Goal: Find specific page/section: Find specific page/section

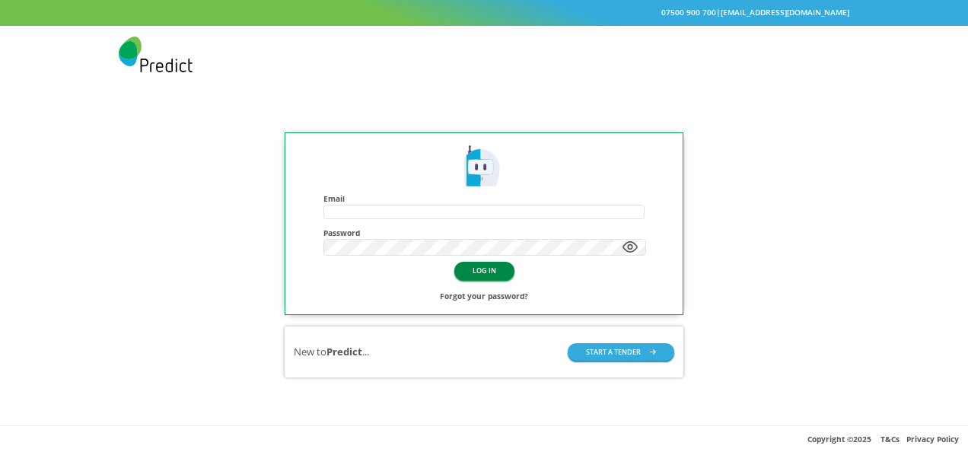
type input "**********"
click at [499, 272] on button "LOG IN" at bounding box center [484, 270] width 60 height 17
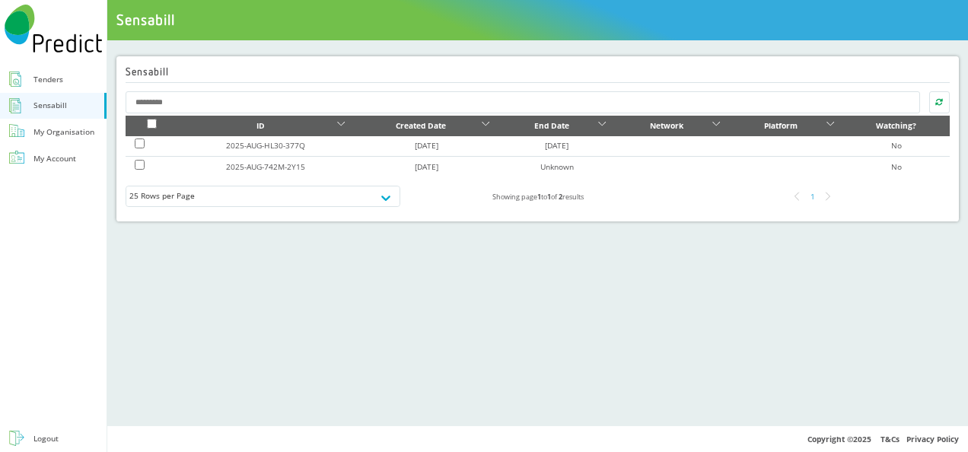
click at [39, 84] on div "Tenders" at bounding box center [48, 79] width 30 height 14
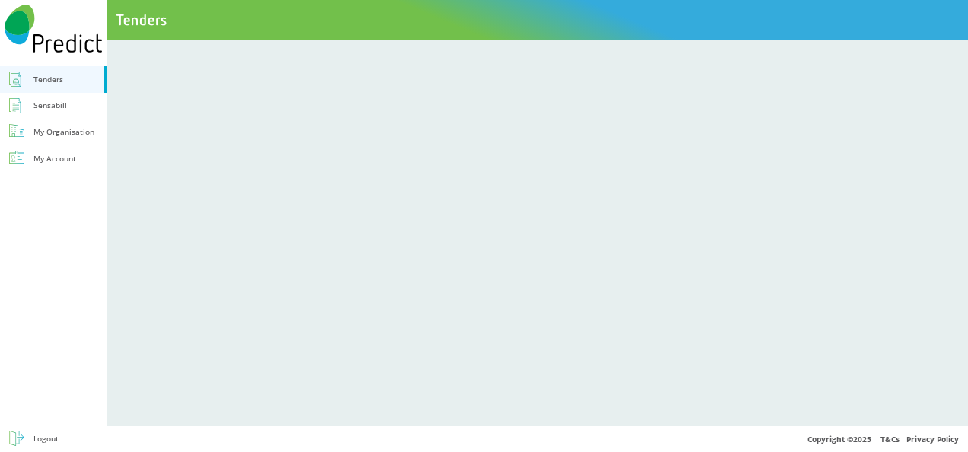
click at [40, 136] on div "My Organisation" at bounding box center [63, 132] width 61 height 14
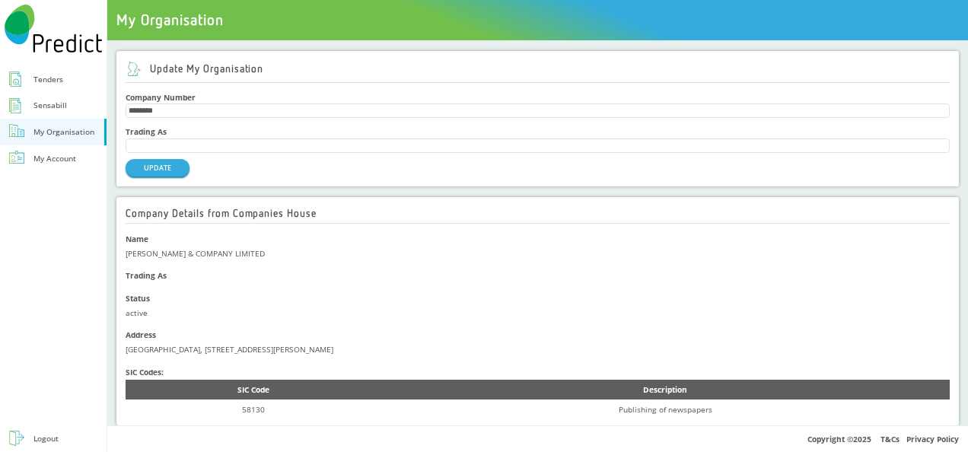
click at [53, 160] on div "My Account" at bounding box center [54, 158] width 43 height 14
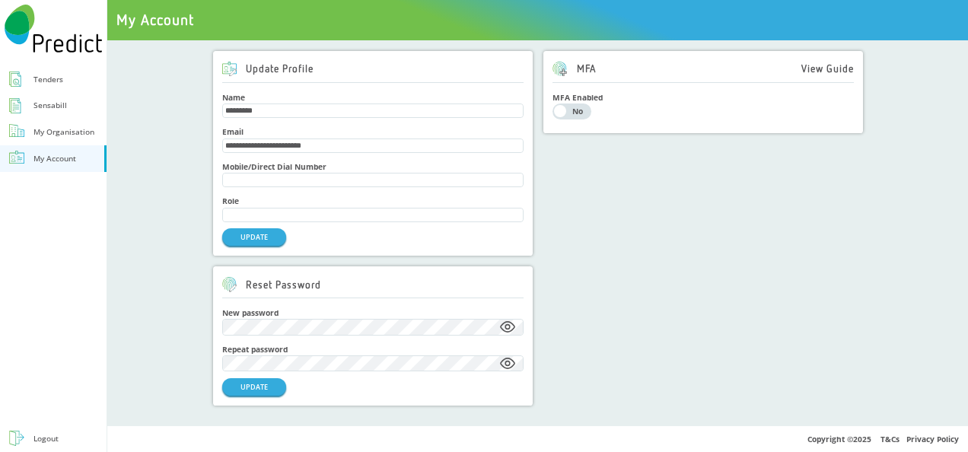
click at [61, 129] on div "My Organisation" at bounding box center [63, 132] width 61 height 14
